Goal: Transaction & Acquisition: Book appointment/travel/reservation

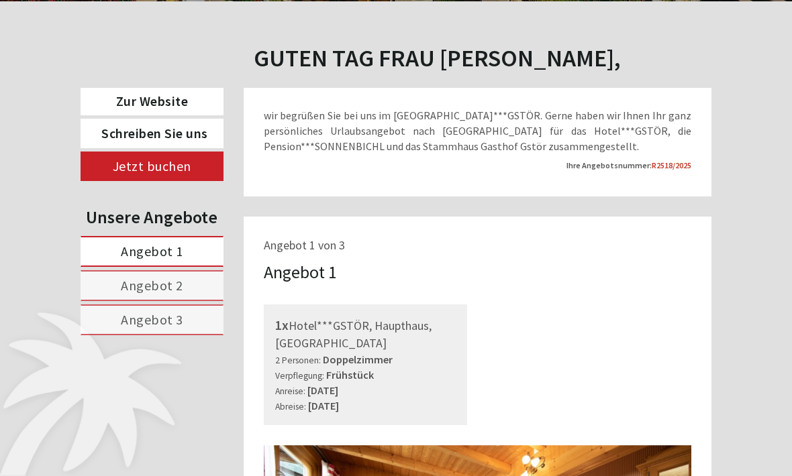
scroll to position [623, 0]
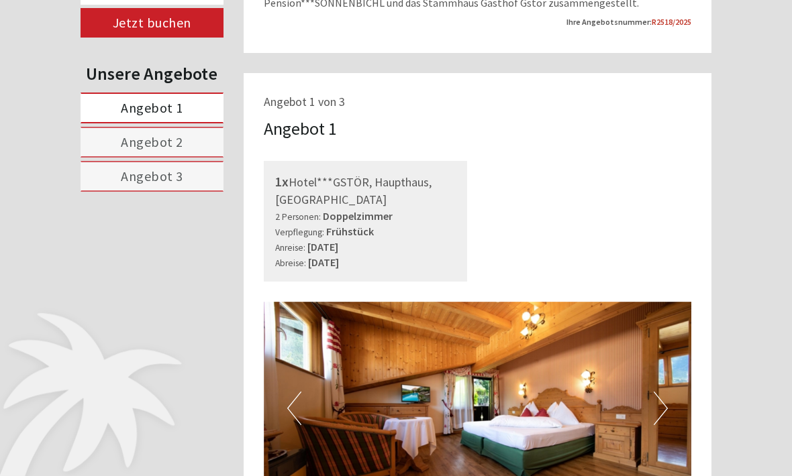
click at [111, 123] on link "Angebot 1" at bounding box center [152, 108] width 143 height 31
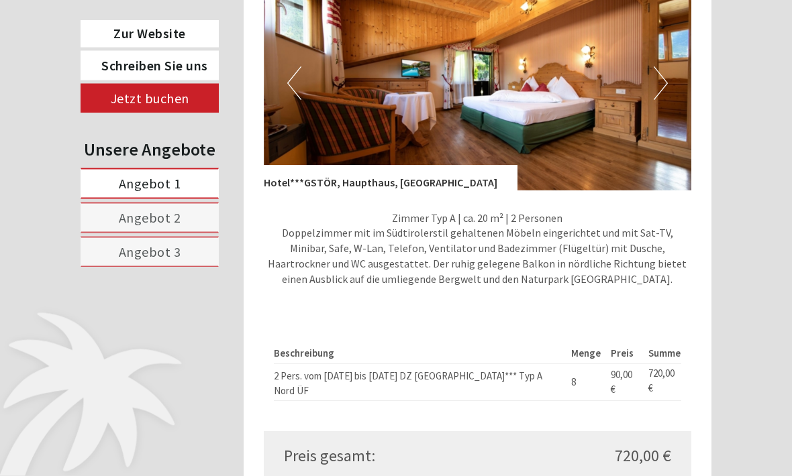
scroll to position [876, 0]
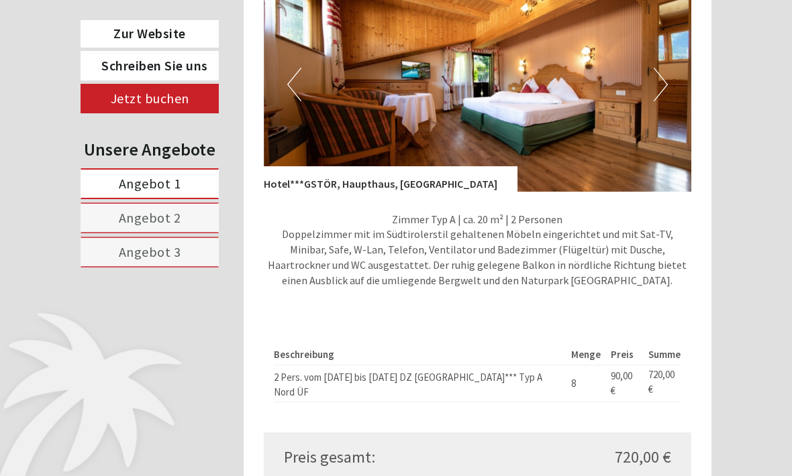
click at [180, 223] on link "Angebot 2" at bounding box center [150, 218] width 138 height 31
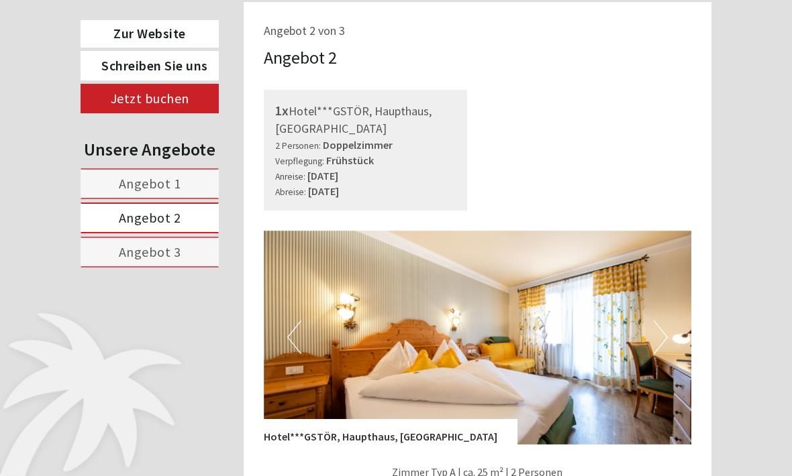
click at [166, 266] on link "Angebot 3" at bounding box center [150, 252] width 138 height 31
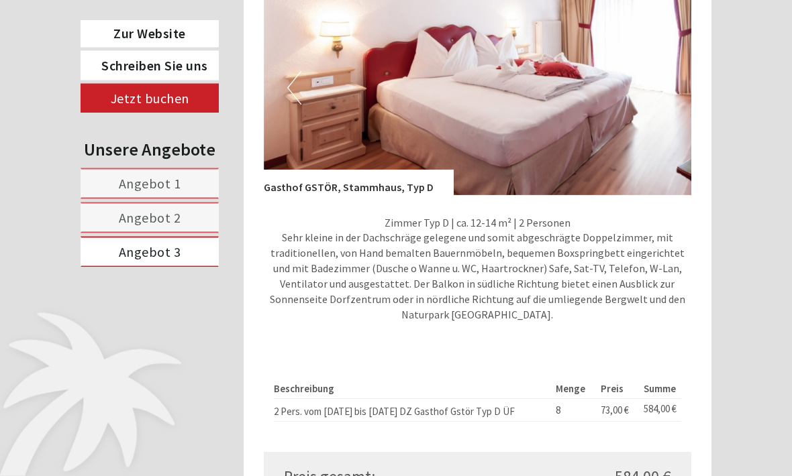
scroll to position [873, 0]
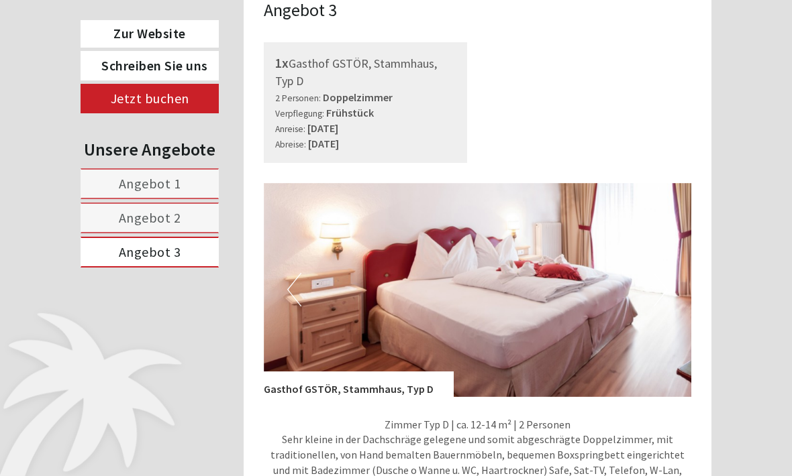
click at [203, 191] on link "Angebot 1" at bounding box center [150, 183] width 138 height 31
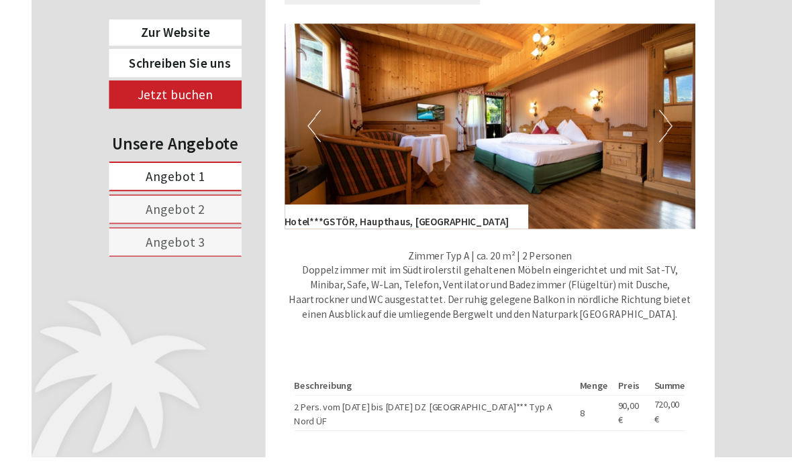
scroll to position [880, 0]
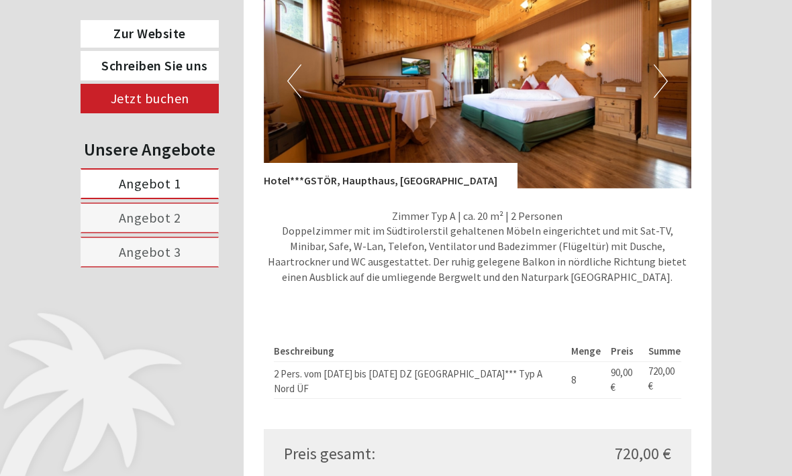
click at [190, 217] on link "Angebot 2" at bounding box center [150, 218] width 138 height 31
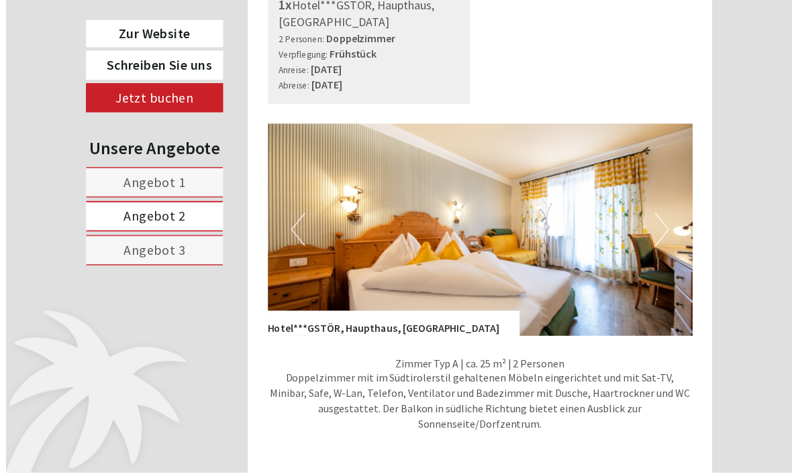
scroll to position [780, 0]
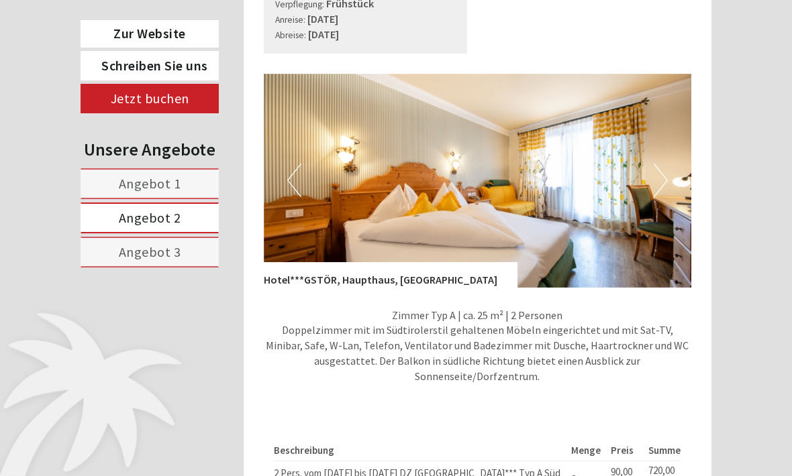
click at [198, 255] on link "Angebot 3" at bounding box center [150, 252] width 138 height 31
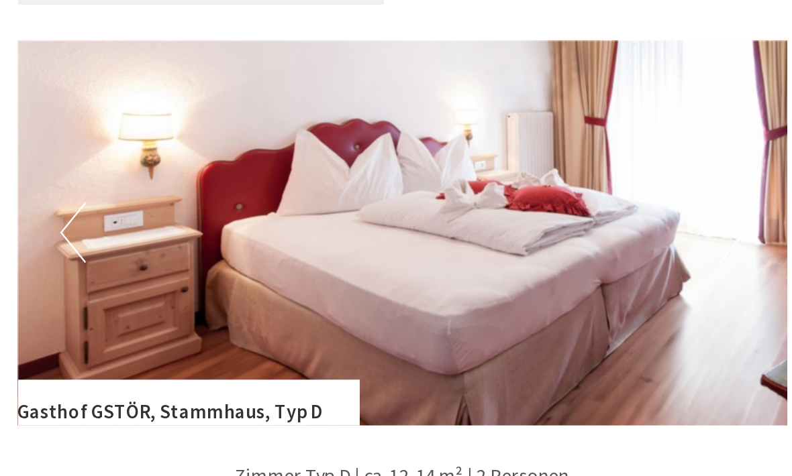
scroll to position [831, 0]
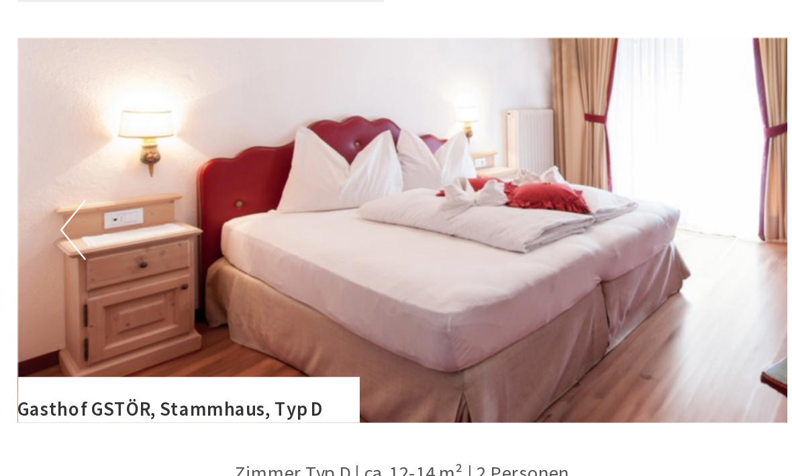
click at [265, 152] on img at bounding box center [478, 130] width 428 height 214
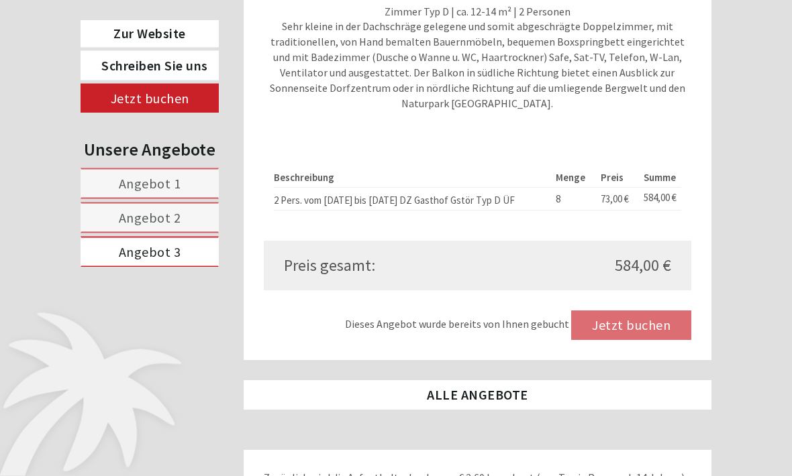
scroll to position [1084, 0]
click at [180, 248] on link "Angebot 3" at bounding box center [150, 252] width 138 height 31
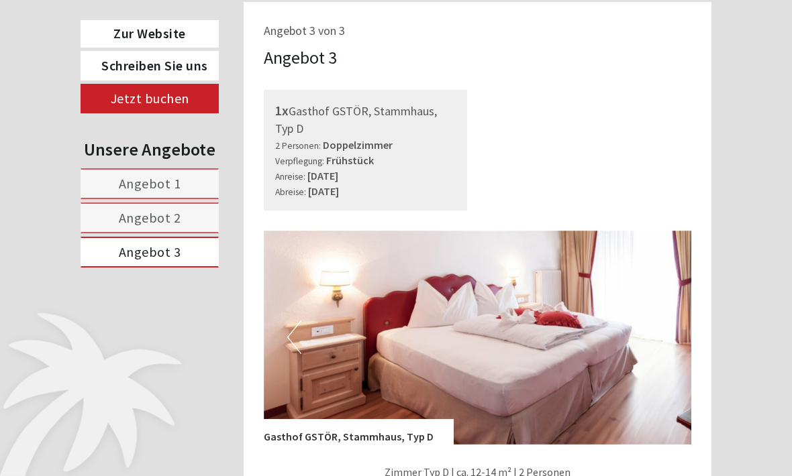
click at [182, 259] on link "Angebot 3" at bounding box center [150, 252] width 138 height 31
click at [164, 256] on span "Angebot 3" at bounding box center [150, 252] width 62 height 17
click at [170, 262] on link "Angebot 3" at bounding box center [150, 252] width 138 height 31
click at [174, 101] on link "Jetzt buchen" at bounding box center [150, 99] width 138 height 30
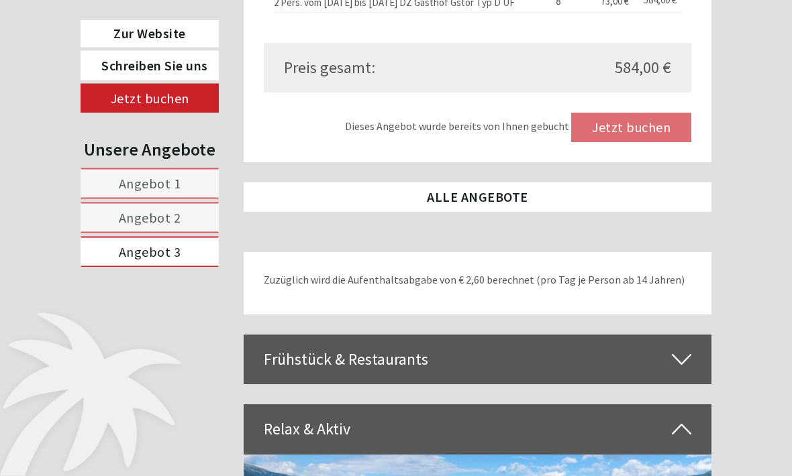
scroll to position [1282, 0]
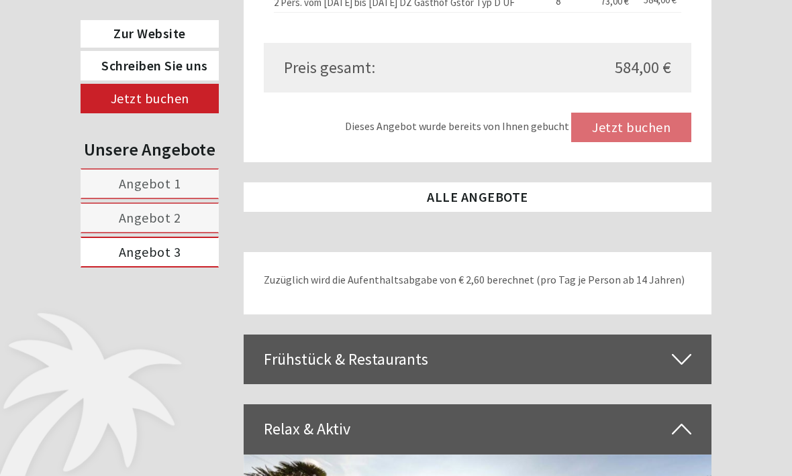
click at [682, 368] on icon at bounding box center [681, 359] width 19 height 23
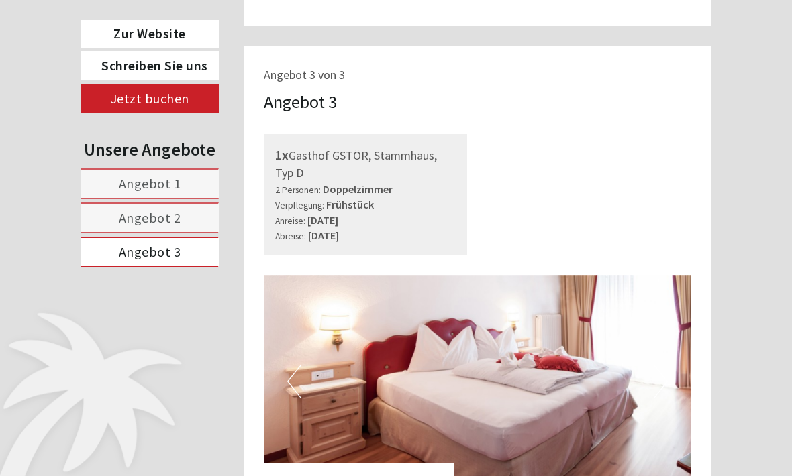
scroll to position [578, 0]
